Goal: Information Seeking & Learning: Understand process/instructions

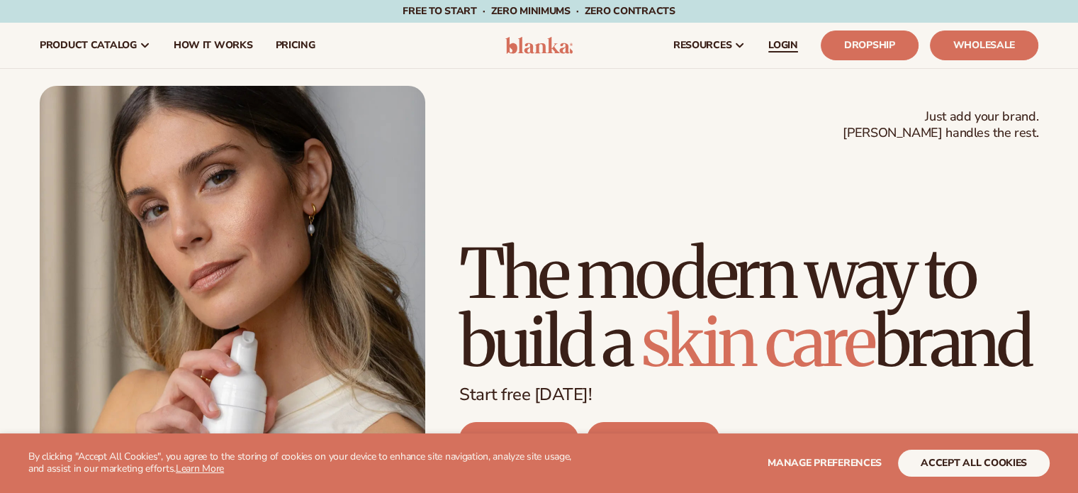
click at [777, 51] on span "LOGIN" at bounding box center [783, 45] width 30 height 11
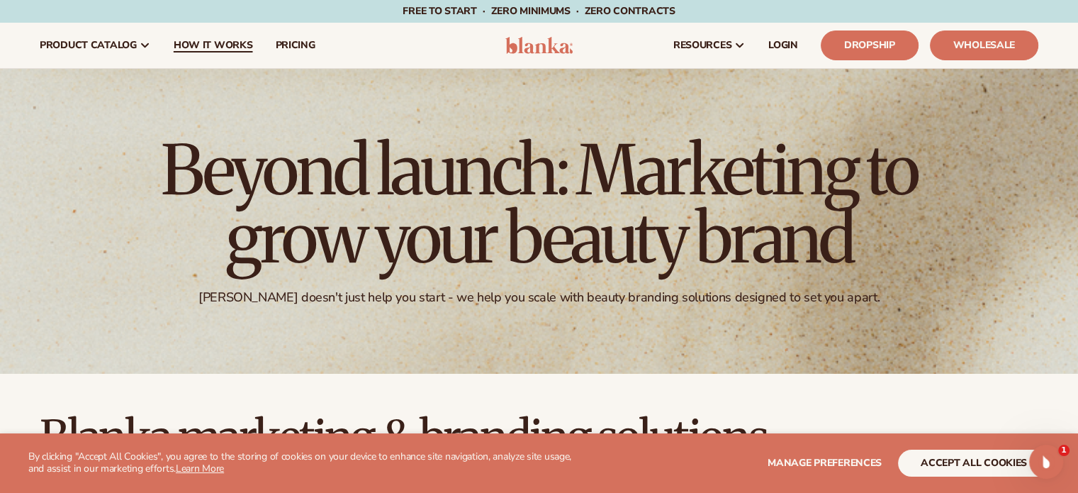
click at [220, 45] on span "How It Works" at bounding box center [213, 45] width 79 height 11
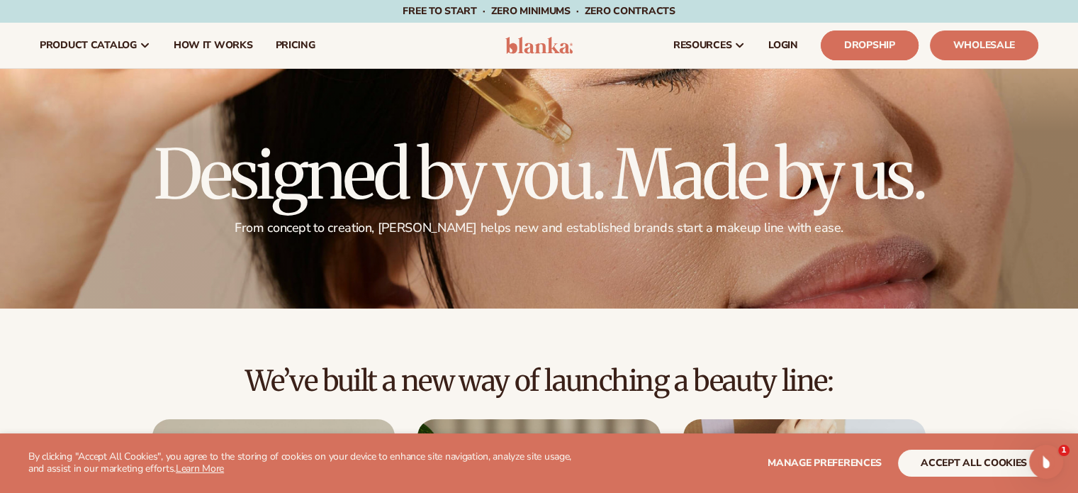
click at [885, 43] on link "Dropship" at bounding box center [870, 45] width 98 height 30
